Goal: Information Seeking & Learning: Check status

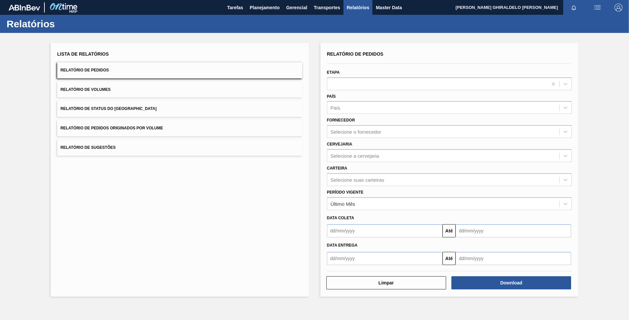
click at [122, 102] on button "Relatório de Status do [GEOGRAPHIC_DATA]" at bounding box center [179, 109] width 245 height 16
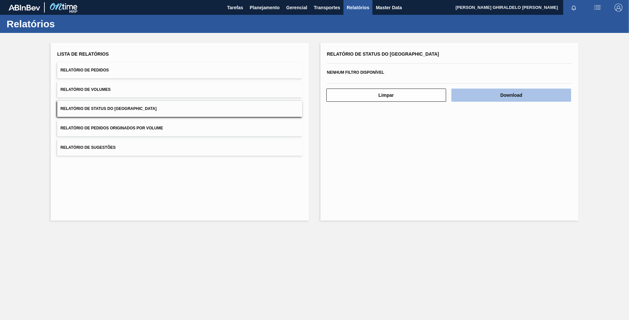
click at [506, 97] on button "Download" at bounding box center [512, 95] width 120 height 13
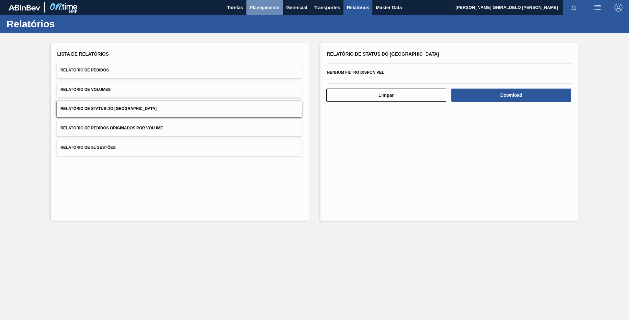
click at [262, 5] on span "Planejamento" at bounding box center [265, 8] width 30 height 8
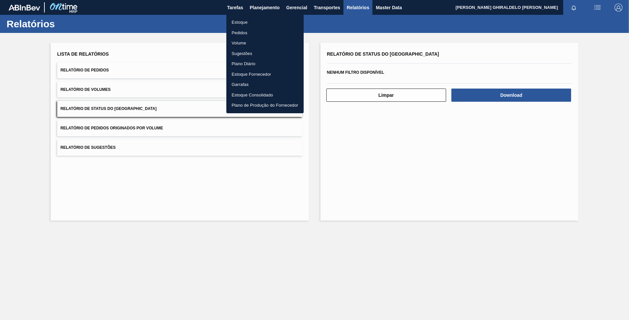
click at [242, 23] on li "Estoque" at bounding box center [264, 22] width 77 height 11
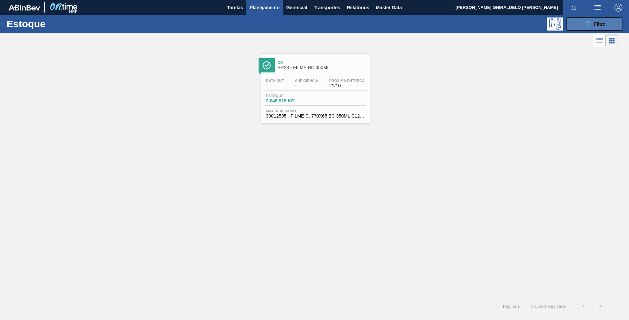
click at [596, 19] on button "089F7B8B-B2A5-4AFE-B5C0-19BA573D28AC Filtro" at bounding box center [595, 23] width 56 height 13
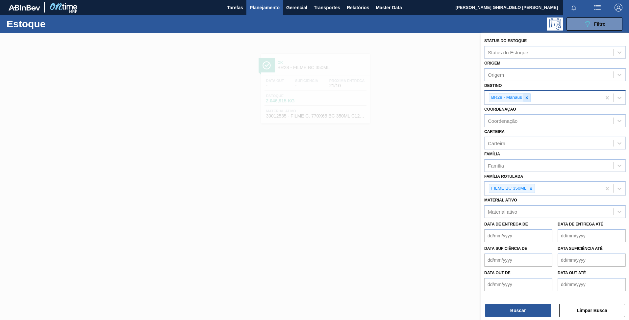
click at [527, 98] on icon at bounding box center [527, 97] width 5 height 5
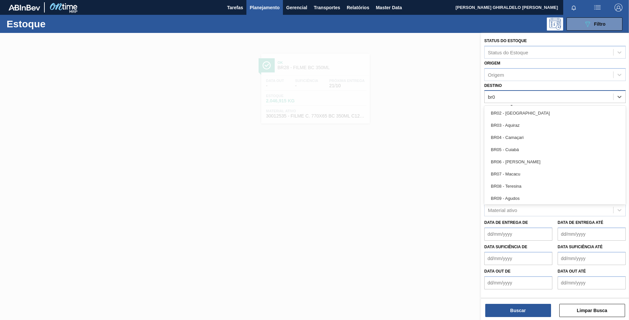
type input "br08"
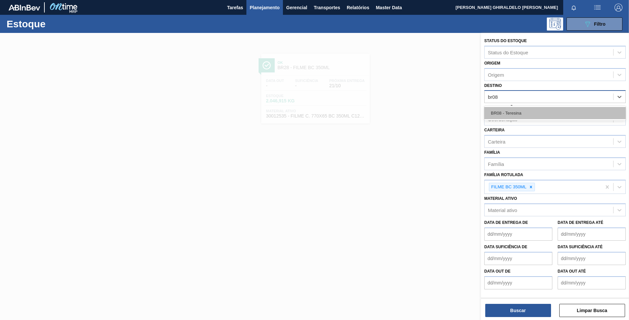
click at [506, 108] on div "BR08 - Teresina" at bounding box center [556, 113] width 142 height 12
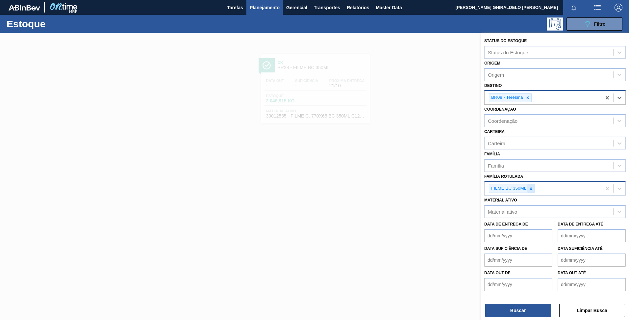
click at [531, 190] on icon at bounding box center [531, 188] width 5 height 5
click at [530, 190] on div "Família Rotulada" at bounding box center [549, 188] width 129 height 10
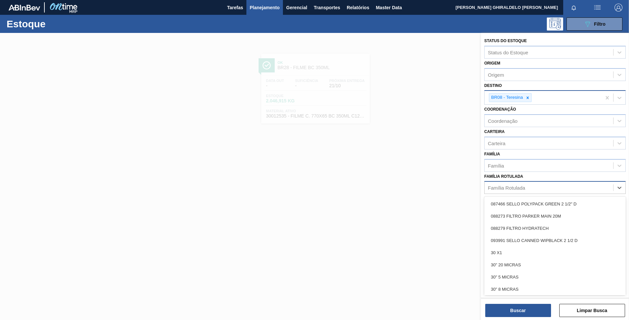
paste Rotulada "AÇÚCAR CRISTAL"
type Rotulada "AÇÚCAR CRISTAL"
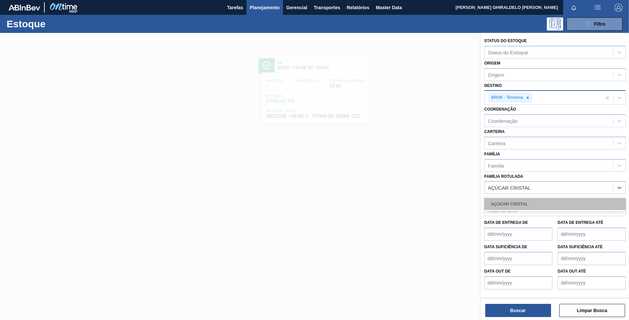
click at [513, 202] on div "AÇÚCAR CRISTAL" at bounding box center [556, 204] width 142 height 12
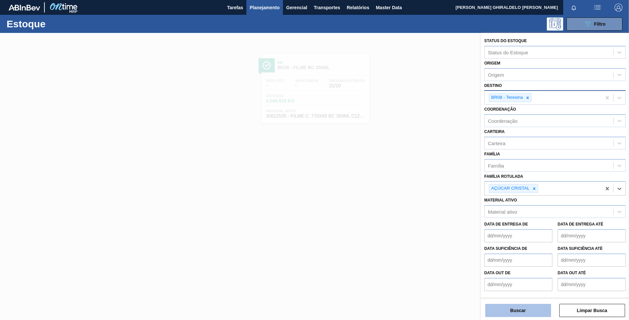
click at [517, 308] on button "Buscar" at bounding box center [519, 310] width 66 height 13
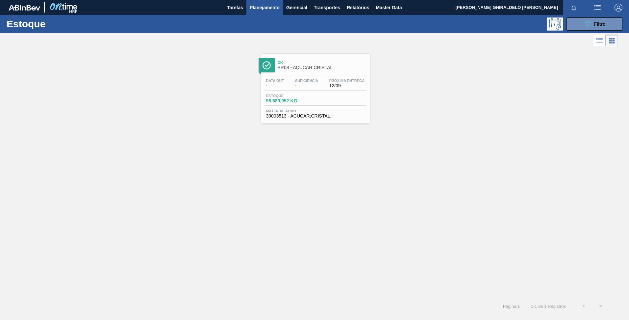
click at [305, 70] on div "Ok BR08 - AÇÚCAR CRISTAL" at bounding box center [322, 65] width 89 height 15
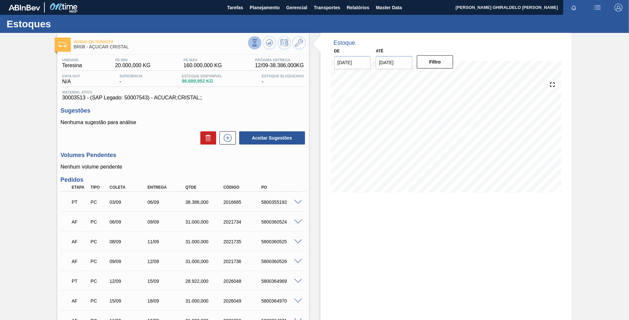
click at [254, 44] on icon at bounding box center [254, 44] width 0 height 0
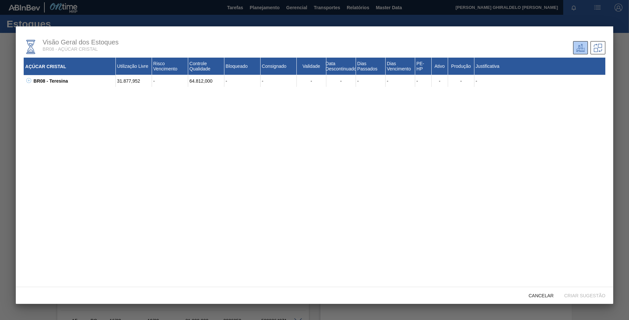
click at [30, 80] on icon at bounding box center [28, 80] width 5 height 5
click at [38, 93] on icon at bounding box center [37, 92] width 5 height 5
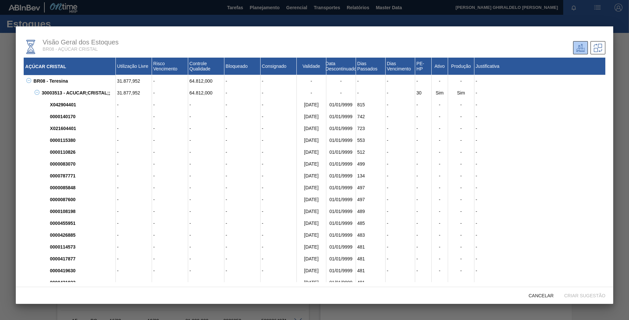
click at [384, 11] on div at bounding box center [314, 160] width 629 height 320
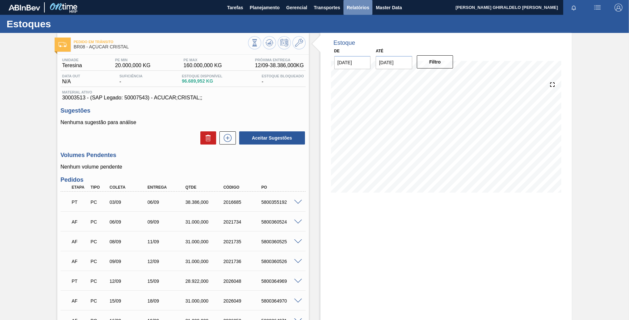
click at [344, 4] on button "Relatórios" at bounding box center [358, 7] width 29 height 15
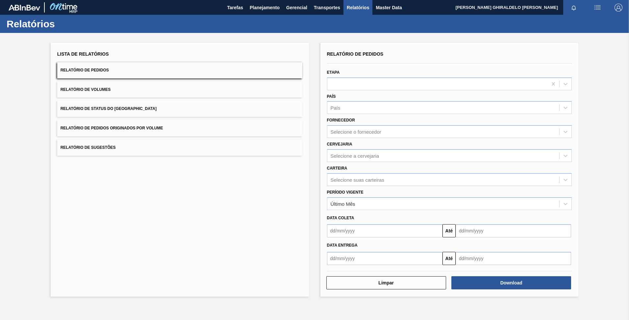
click at [155, 108] on button "Relatório de Status do [GEOGRAPHIC_DATA]" at bounding box center [179, 109] width 245 height 16
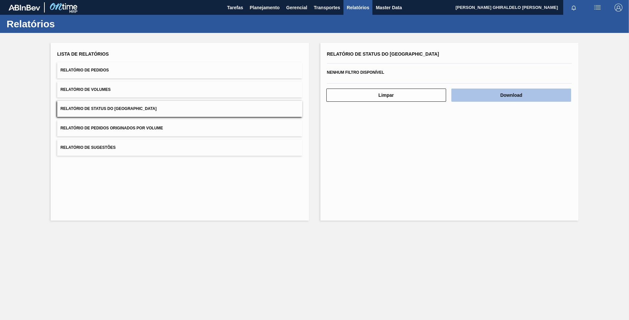
click at [485, 98] on button "Download" at bounding box center [512, 95] width 120 height 13
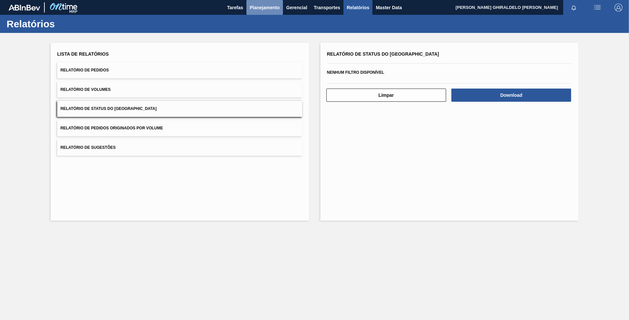
click at [260, 8] on span "Planejamento" at bounding box center [265, 8] width 30 height 8
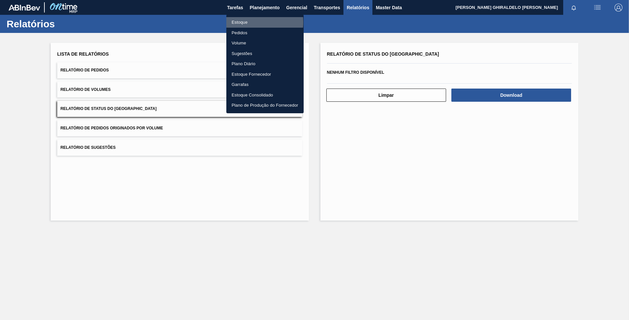
click at [241, 22] on li "Estoque" at bounding box center [264, 22] width 77 height 11
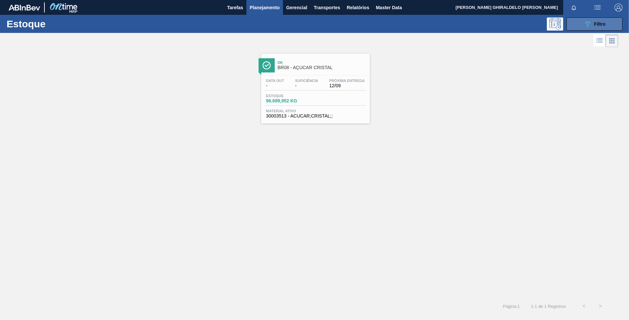
click at [603, 27] on div "089F7B8B-B2A5-4AFE-B5C0-19BA573D28AC Filtro" at bounding box center [595, 24] width 22 height 8
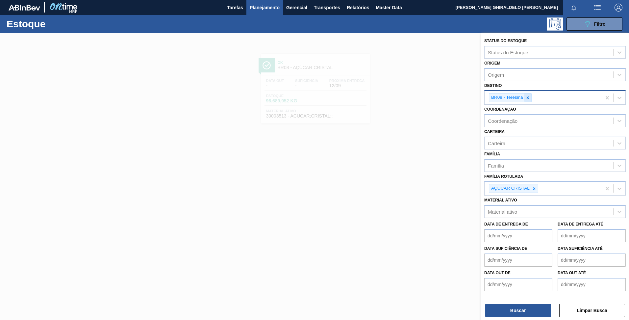
click at [527, 99] on icon at bounding box center [528, 97] width 5 height 5
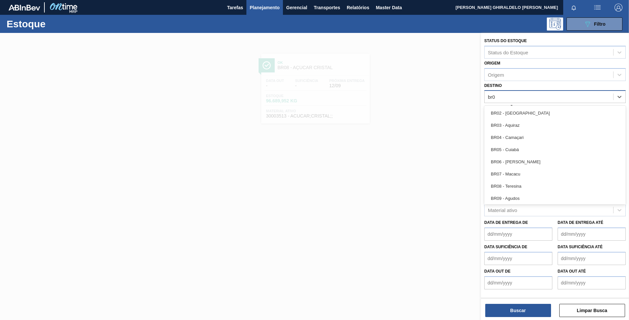
type input "br07"
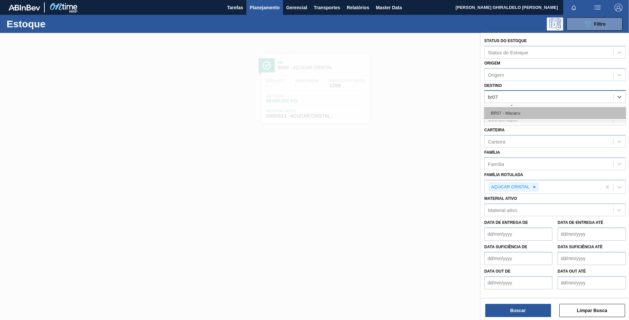
click at [518, 112] on div "BR07 - Macacu" at bounding box center [556, 113] width 142 height 12
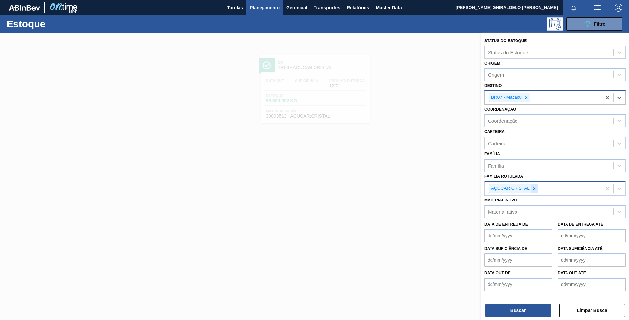
click at [536, 186] on div at bounding box center [534, 188] width 7 height 8
click at [533, 192] on div "Família Rotulada" at bounding box center [549, 188] width 129 height 10
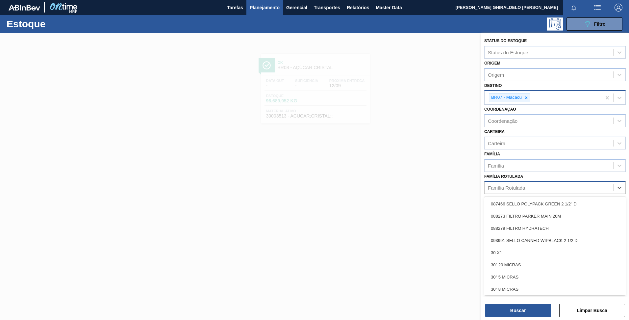
paste Rotulada "PREFORMA 17,8G CRISTAL"
type Rotulada "PREFORMA 17,8G CRISTAL"
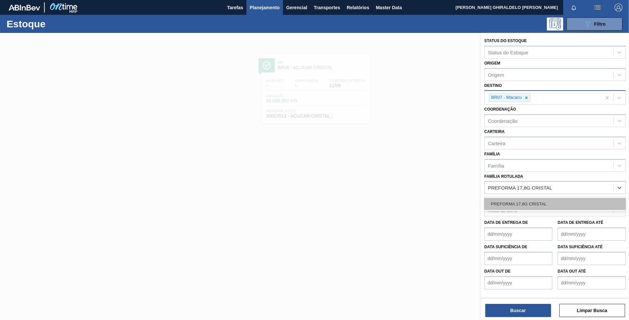
click at [532, 205] on div "PREFORMA 17,8G CRISTAL" at bounding box center [556, 204] width 142 height 12
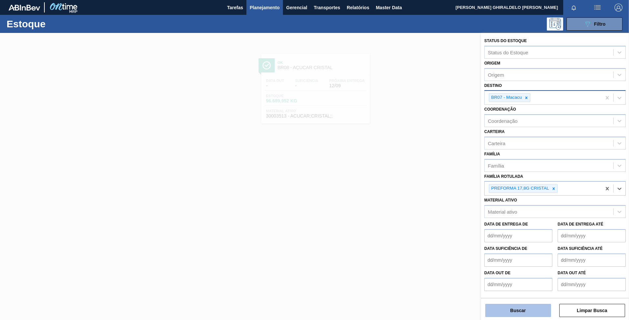
click at [522, 309] on button "Buscar" at bounding box center [519, 310] width 66 height 13
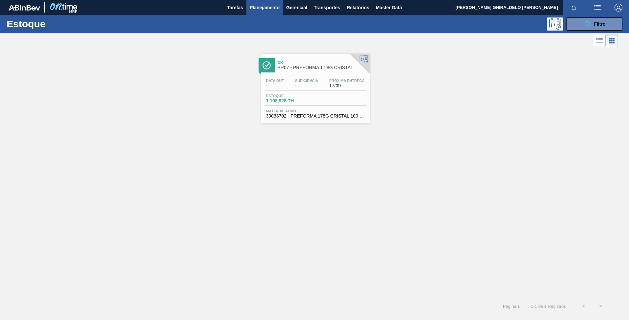
click at [312, 53] on link "Ok BR07 - PREFORMA 17,8G CRISTAL Data out - Suficiência - Próxima Entrega 17/09…" at bounding box center [314, 86] width 117 height 75
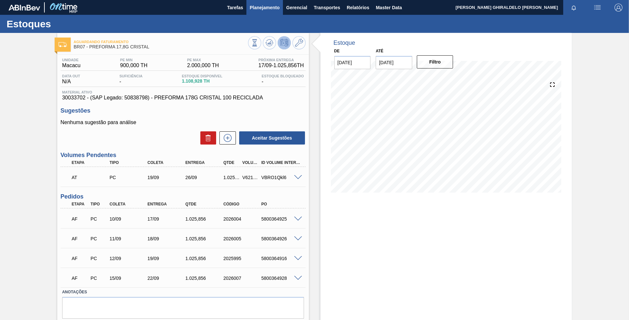
click at [257, 10] on span "Planejamento" at bounding box center [265, 8] width 30 height 8
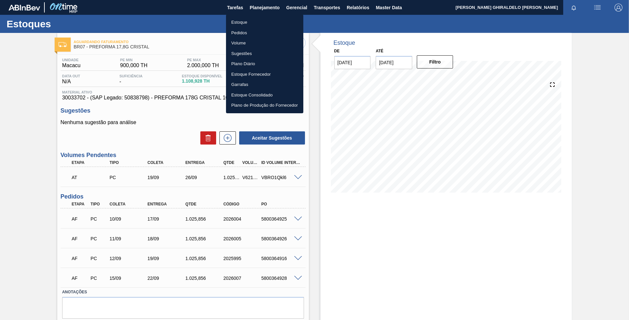
click at [241, 24] on li "Estoque" at bounding box center [264, 22] width 77 height 11
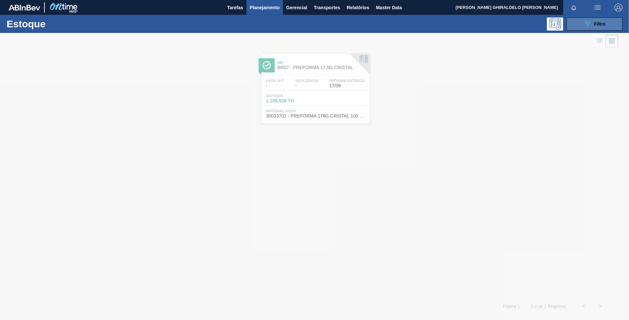
click at [590, 29] on button "089F7B8B-B2A5-4AFE-B5C0-19BA573D28AC Filtro" at bounding box center [595, 23] width 56 height 13
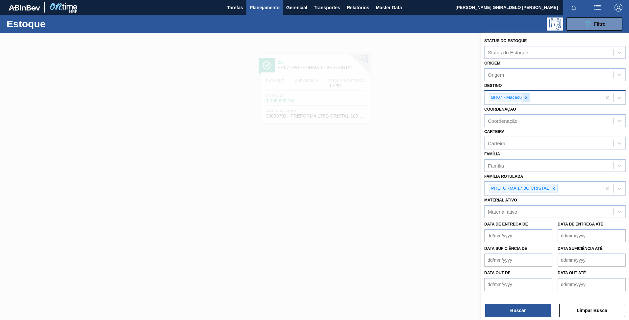
click at [526, 97] on icon at bounding box center [527, 97] width 2 height 2
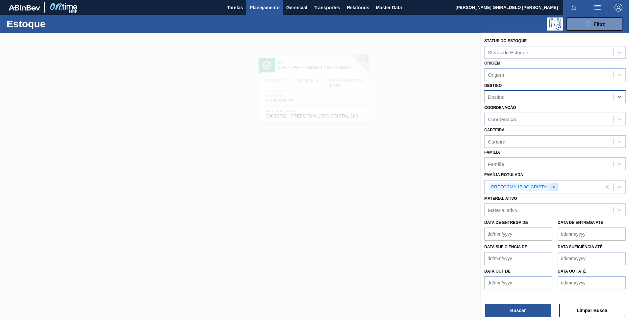
click at [553, 186] on icon at bounding box center [554, 187] width 2 height 2
paste Rotulada "PREFORMA 40G CRISTAL"
type Rotulada "PREFORMA 40G CRISTAL"
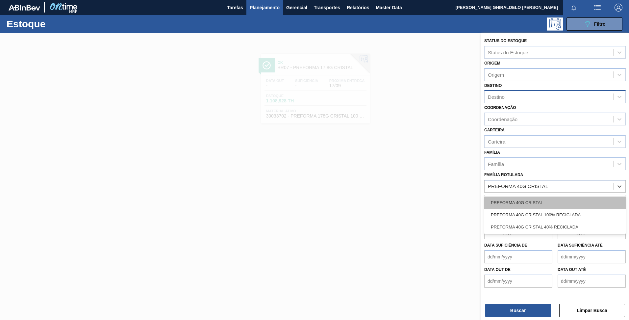
click at [538, 197] on div "PREFORMA 40G CRISTAL" at bounding box center [556, 203] width 142 height 12
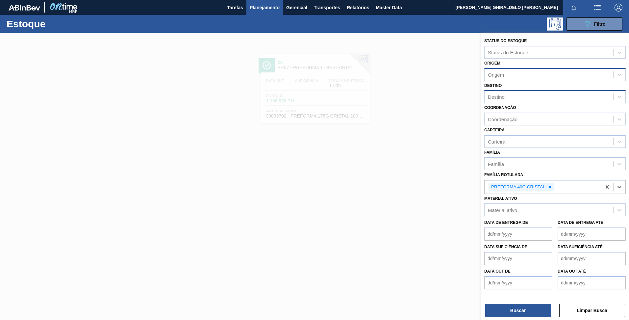
click at [507, 76] on div "Origem" at bounding box center [549, 75] width 129 height 10
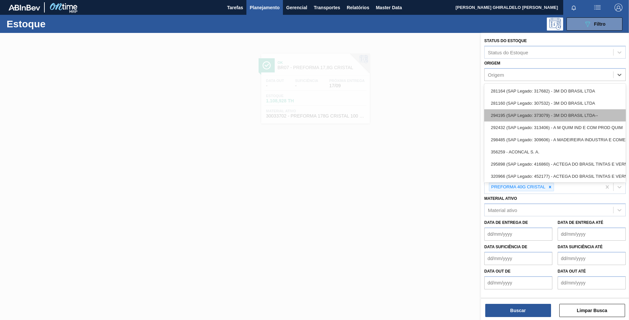
type input "B"
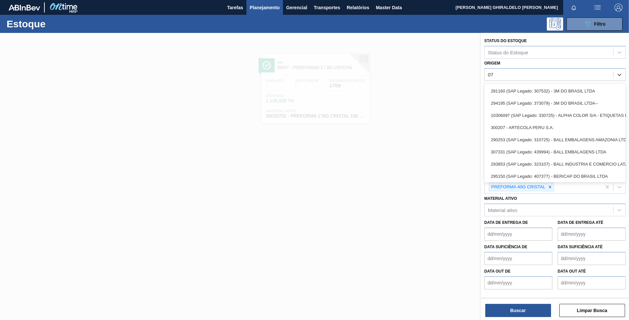
type input "0"
click at [525, 59] on div "Origem option , deselected. option 281164 (SAP Legado: 317682) - 3M DO BRASIL L…" at bounding box center [556, 70] width 142 height 22
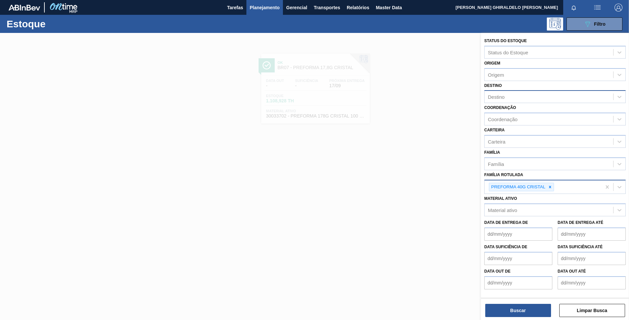
click at [517, 97] on div "Destino" at bounding box center [549, 97] width 129 height 10
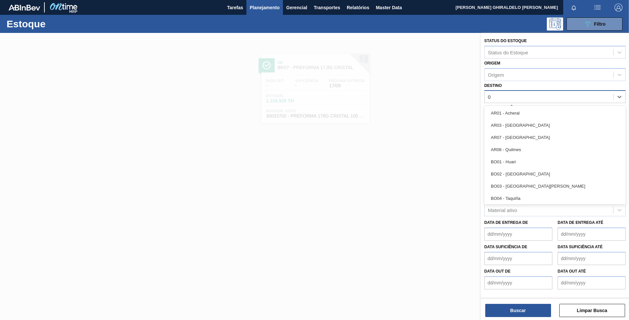
type input "07"
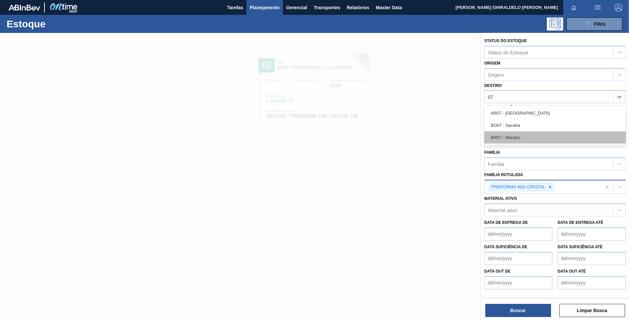
click at [515, 132] on div "BR07 - Macacu" at bounding box center [556, 137] width 142 height 12
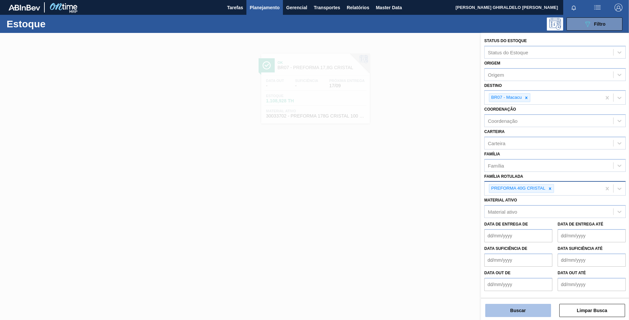
click at [516, 309] on button "Buscar" at bounding box center [519, 310] width 66 height 13
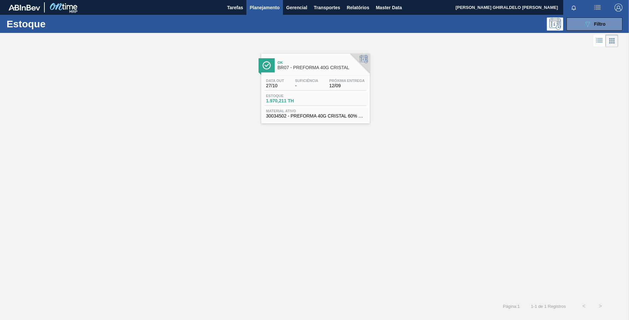
click at [308, 81] on span "Suficiência" at bounding box center [306, 81] width 23 height 4
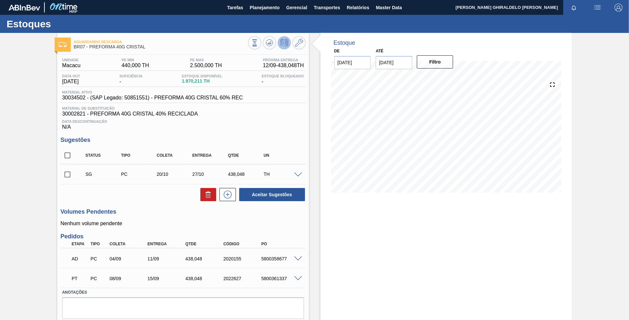
click at [73, 112] on span "30002821 - PREFORMA 40G CRISTAL 40% RECICLADA" at bounding box center [183, 114] width 242 height 6
copy span "30002821"
click at [347, 9] on span "Relatórios" at bounding box center [358, 8] width 22 height 8
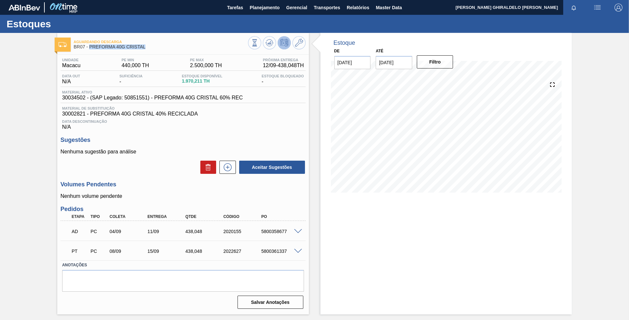
drag, startPoint x: 147, startPoint y: 45, endPoint x: 90, endPoint y: 47, distance: 57.0
click at [90, 47] on span "BR07 - PREFORMA 40G CRISTAL" at bounding box center [161, 46] width 174 height 5
copy span "PREFORMA 40G CRISTAL"
click at [301, 41] on icon at bounding box center [299, 43] width 8 height 8
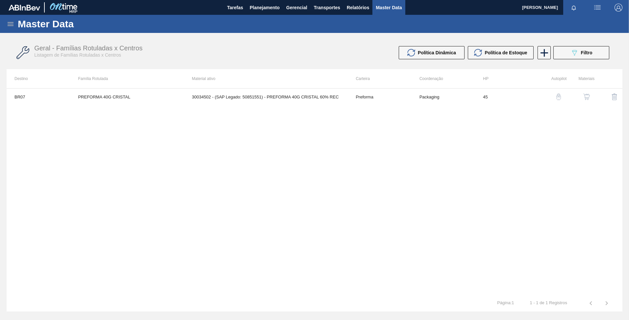
click at [587, 96] on img "button" at bounding box center [587, 96] width 7 height 7
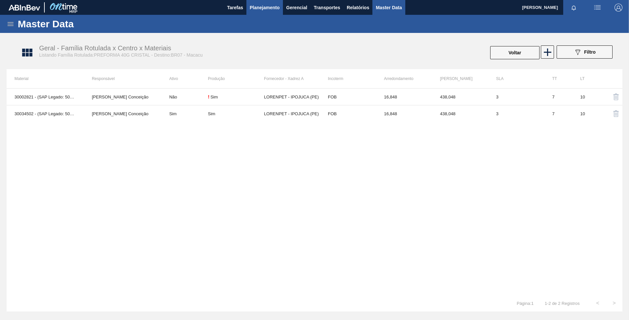
click at [270, 5] on span "Planejamento" at bounding box center [265, 8] width 30 height 8
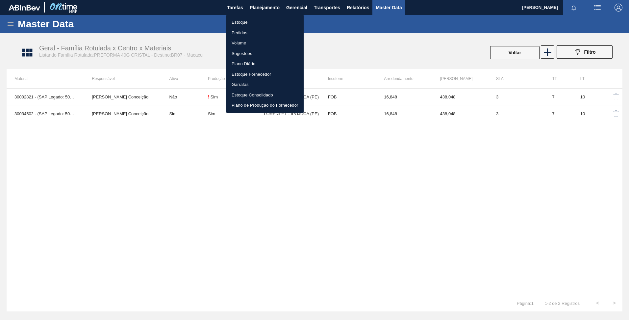
click at [251, 21] on li "Estoque" at bounding box center [264, 22] width 77 height 11
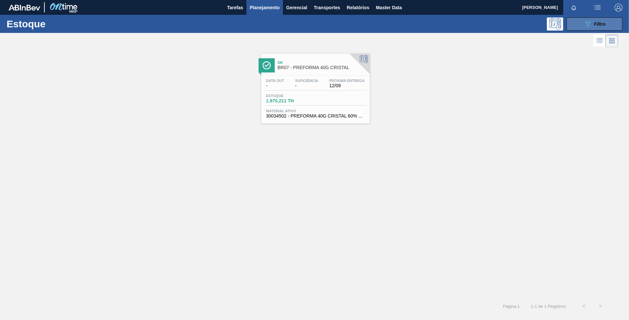
click at [590, 28] on button "089F7B8B-B2A5-4AFE-B5C0-19BA573D28AC Filtro" at bounding box center [595, 23] width 56 height 13
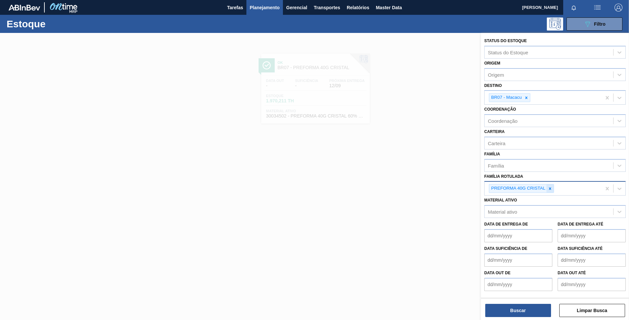
click at [549, 190] on icon at bounding box center [550, 188] width 5 height 5
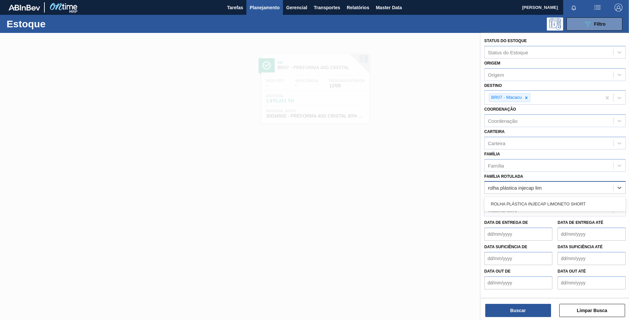
type Rotulada "rolha plástica injecap limo"
click at [558, 200] on div "ROLHA PLÁSTICA INJECAP LIMONETO SHORT" at bounding box center [556, 204] width 142 height 12
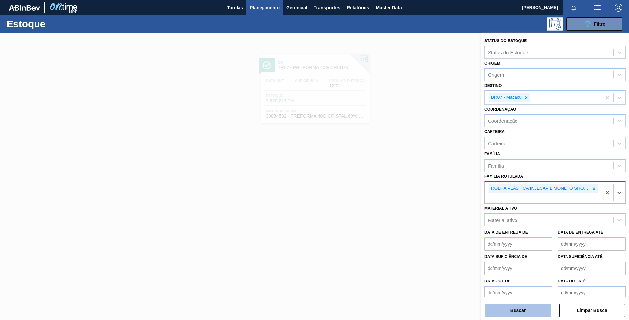
click at [520, 309] on button "Buscar" at bounding box center [519, 310] width 66 height 13
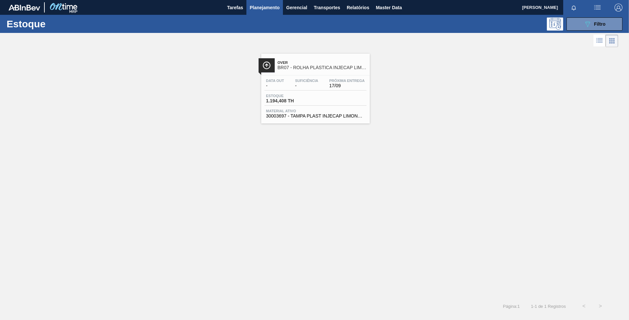
click at [303, 97] on span "Estoque" at bounding box center [289, 96] width 46 height 4
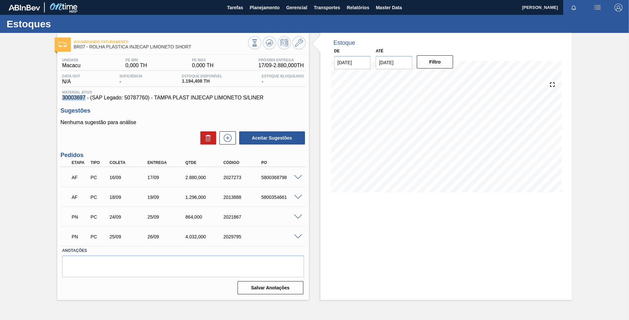
drag, startPoint x: 86, startPoint y: 97, endPoint x: 62, endPoint y: 98, distance: 23.7
click at [62, 98] on span "30003697 - (SAP Legado: 50787760) - TAMPA PLAST INJECAP LIMONETO S/LINER" at bounding box center [183, 98] width 242 height 6
copy span "30003697"
click at [345, 4] on button "Relatórios" at bounding box center [358, 7] width 29 height 15
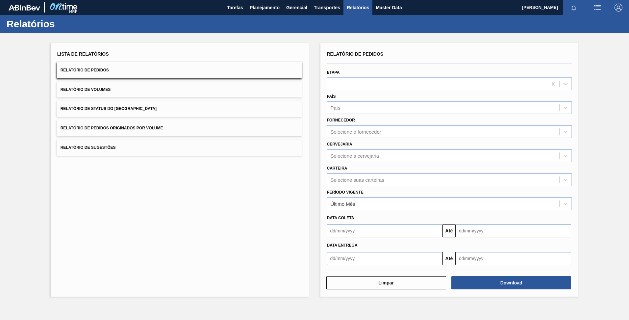
click at [101, 113] on button "Relatório de Status do [GEOGRAPHIC_DATA]" at bounding box center [179, 109] width 245 height 16
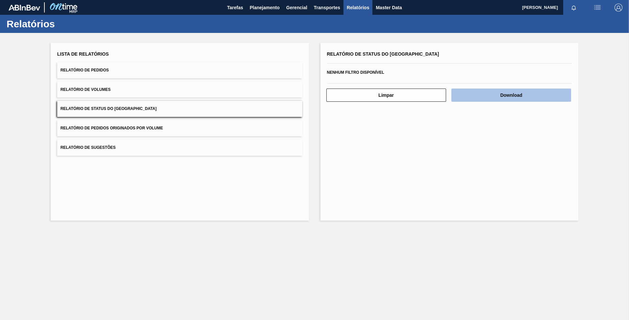
click at [502, 92] on button "Download" at bounding box center [512, 95] width 120 height 13
